Goal: Entertainment & Leisure: Consume media (video, audio)

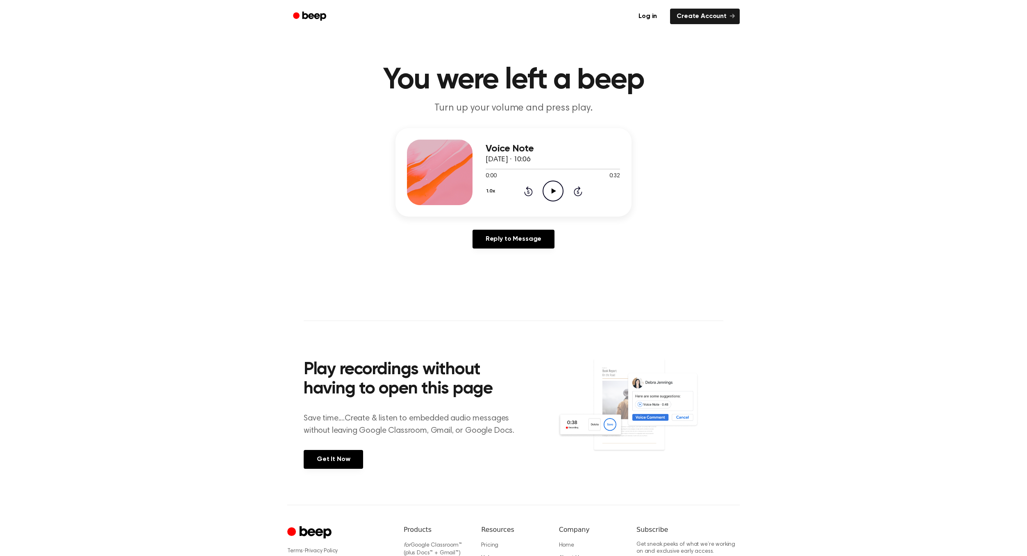
click at [558, 188] on icon "Play Audio" at bounding box center [552, 191] width 21 height 21
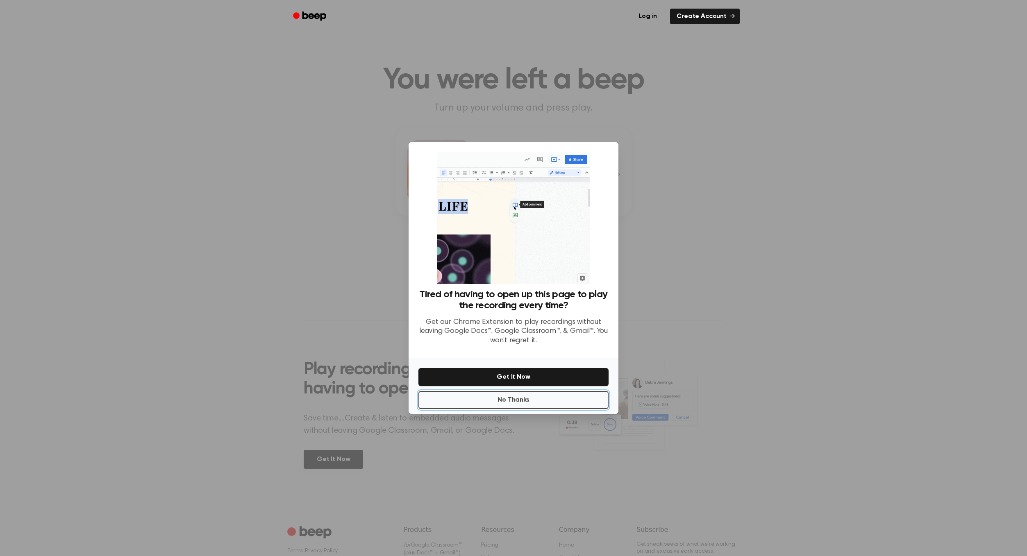
click at [531, 396] on button "No Thanks" at bounding box center [513, 400] width 190 height 18
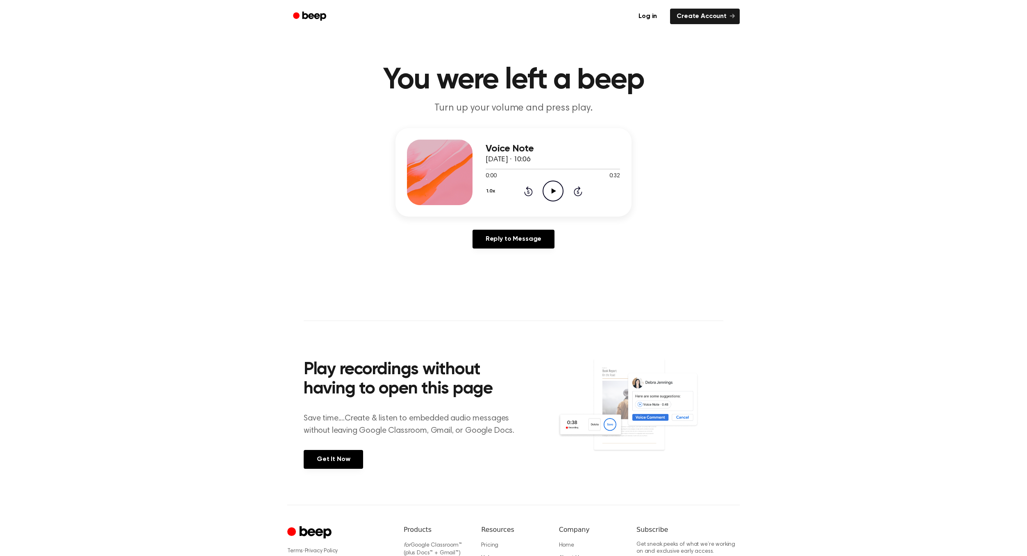
click at [550, 193] on icon "Play Audio" at bounding box center [552, 191] width 21 height 21
click at [546, 188] on icon "Play Audio" at bounding box center [552, 191] width 21 height 21
